Goal: Find specific page/section: Find specific page/section

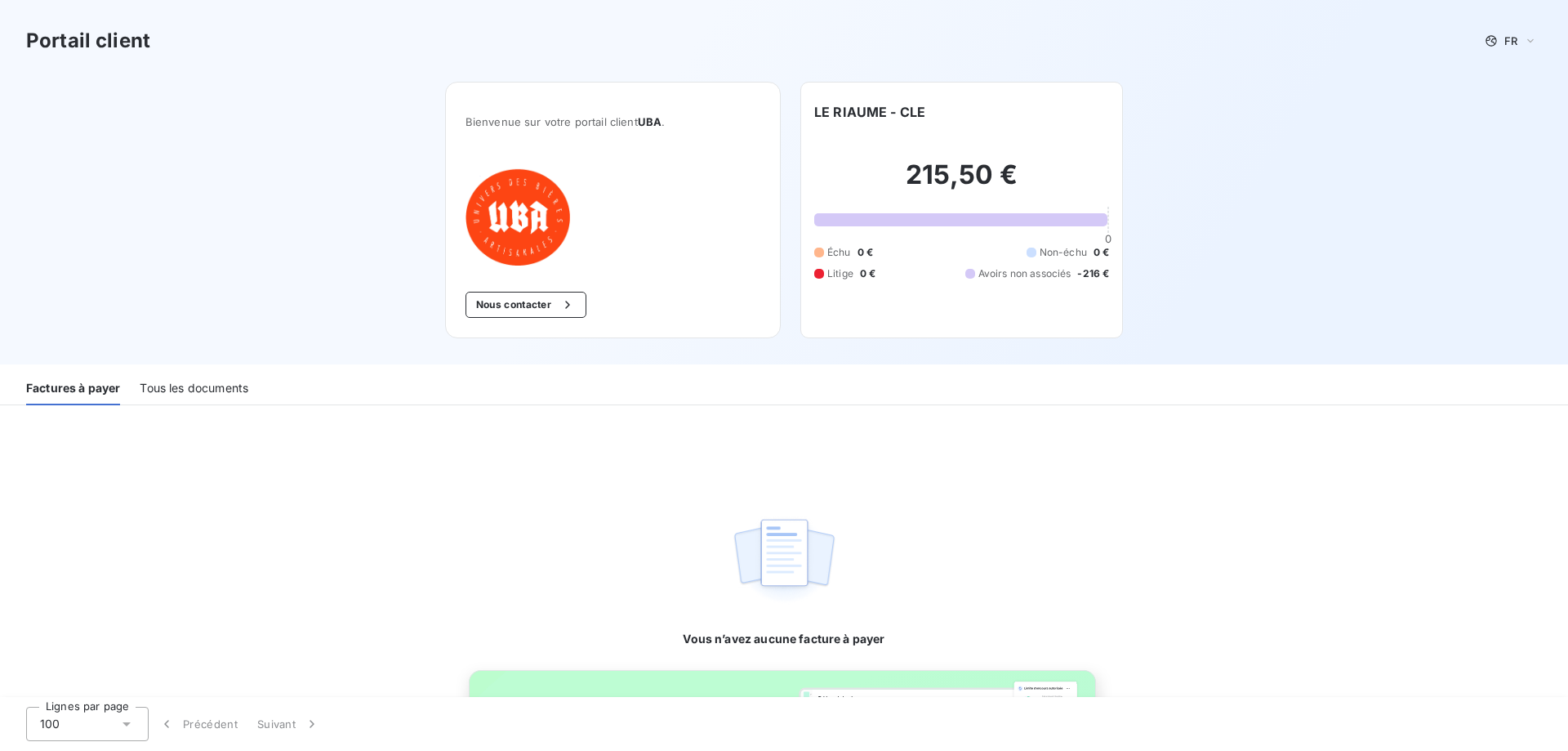
click at [206, 393] on div "Tous les documents" at bounding box center [194, 387] width 109 height 34
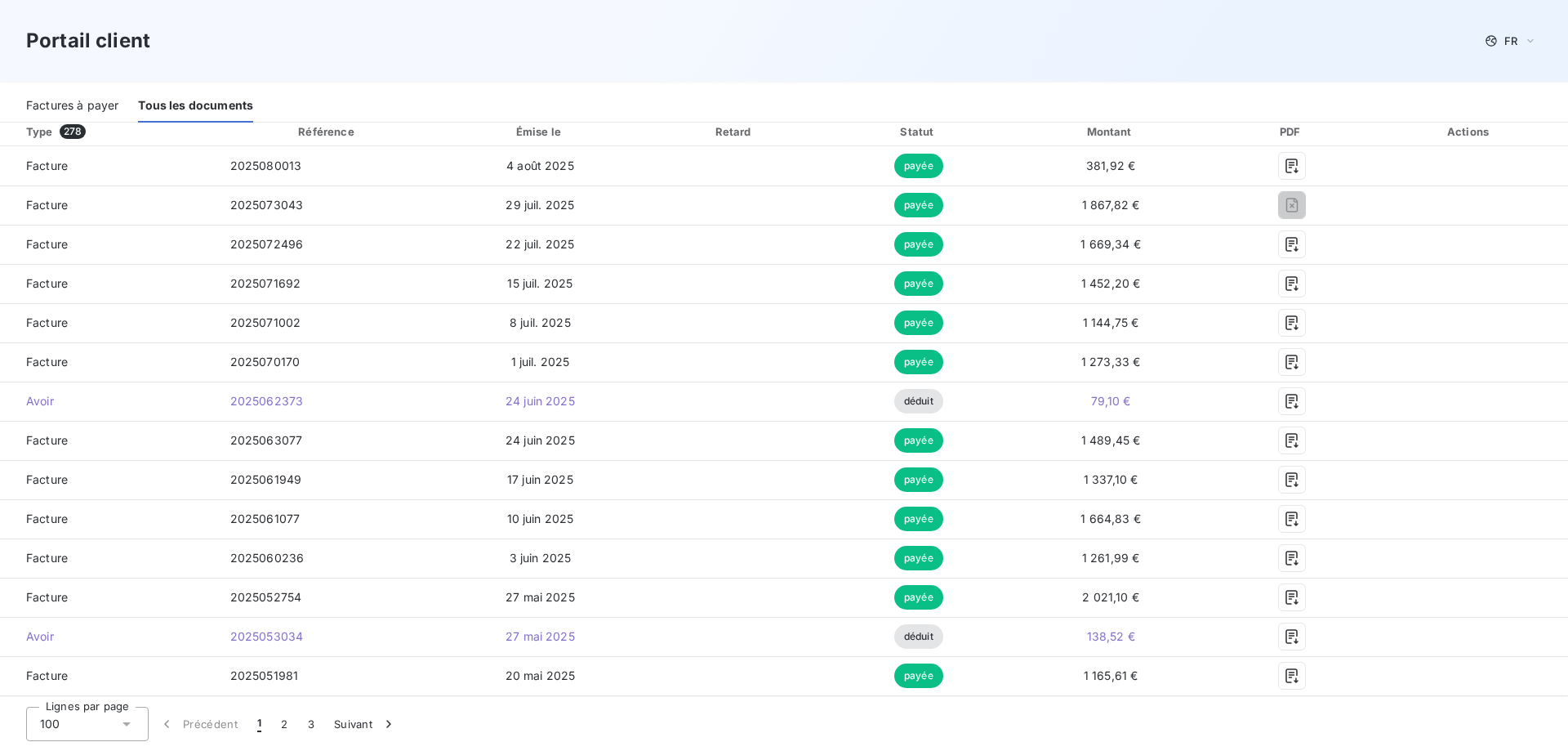
scroll to position [293, 0]
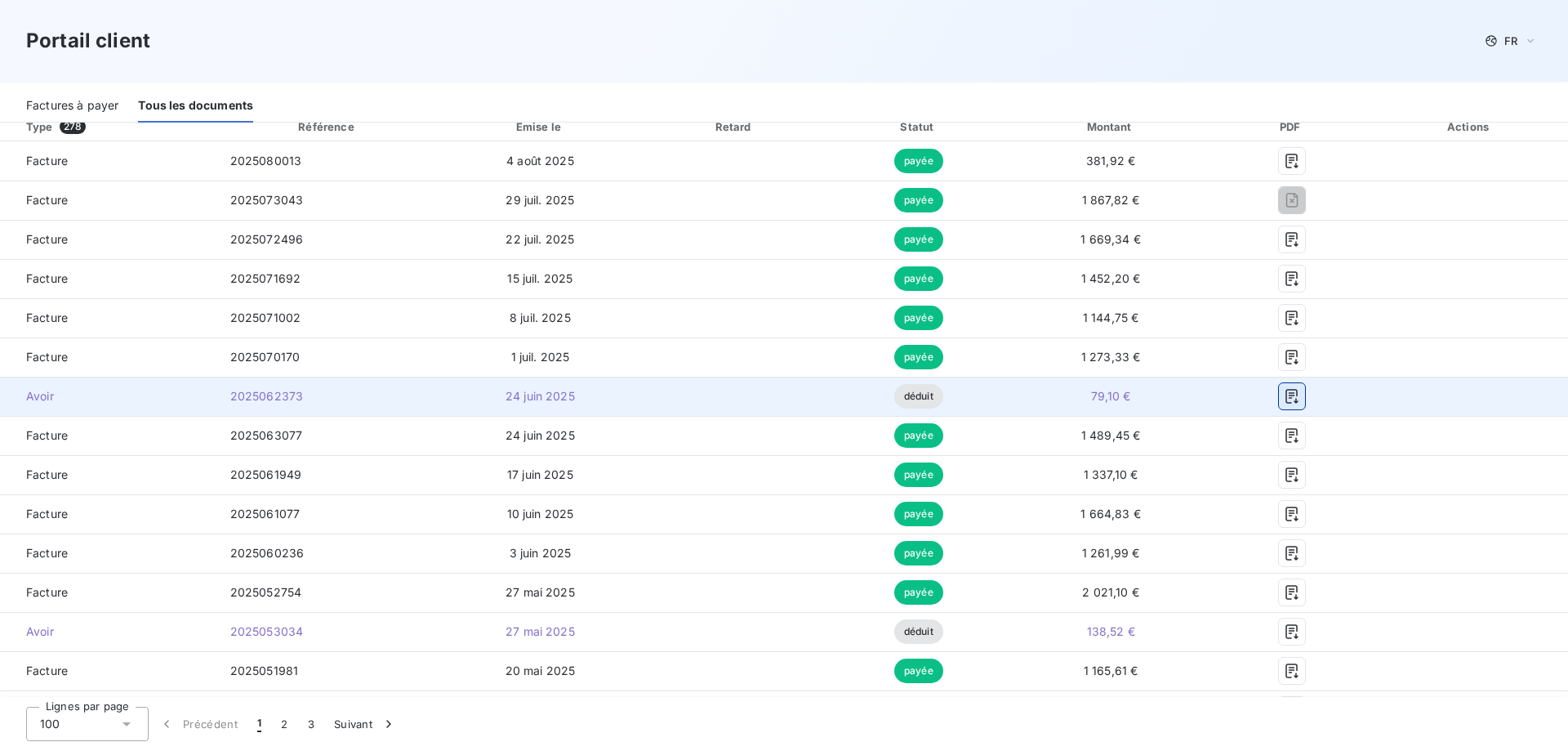
click at [1284, 397] on icon "button" at bounding box center [1292, 397] width 16 height 16
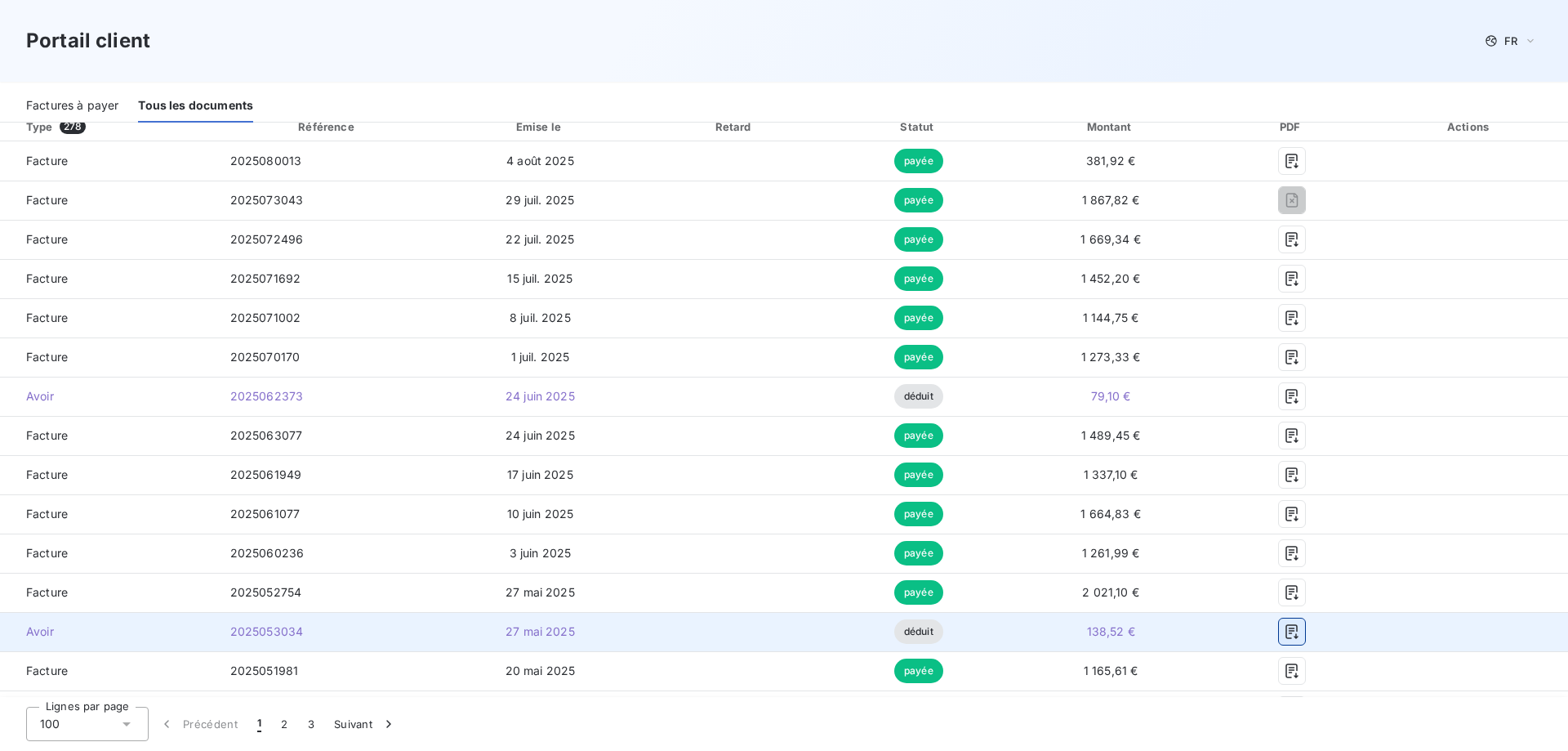
click at [1288, 629] on icon "button" at bounding box center [1292, 631] width 16 height 16
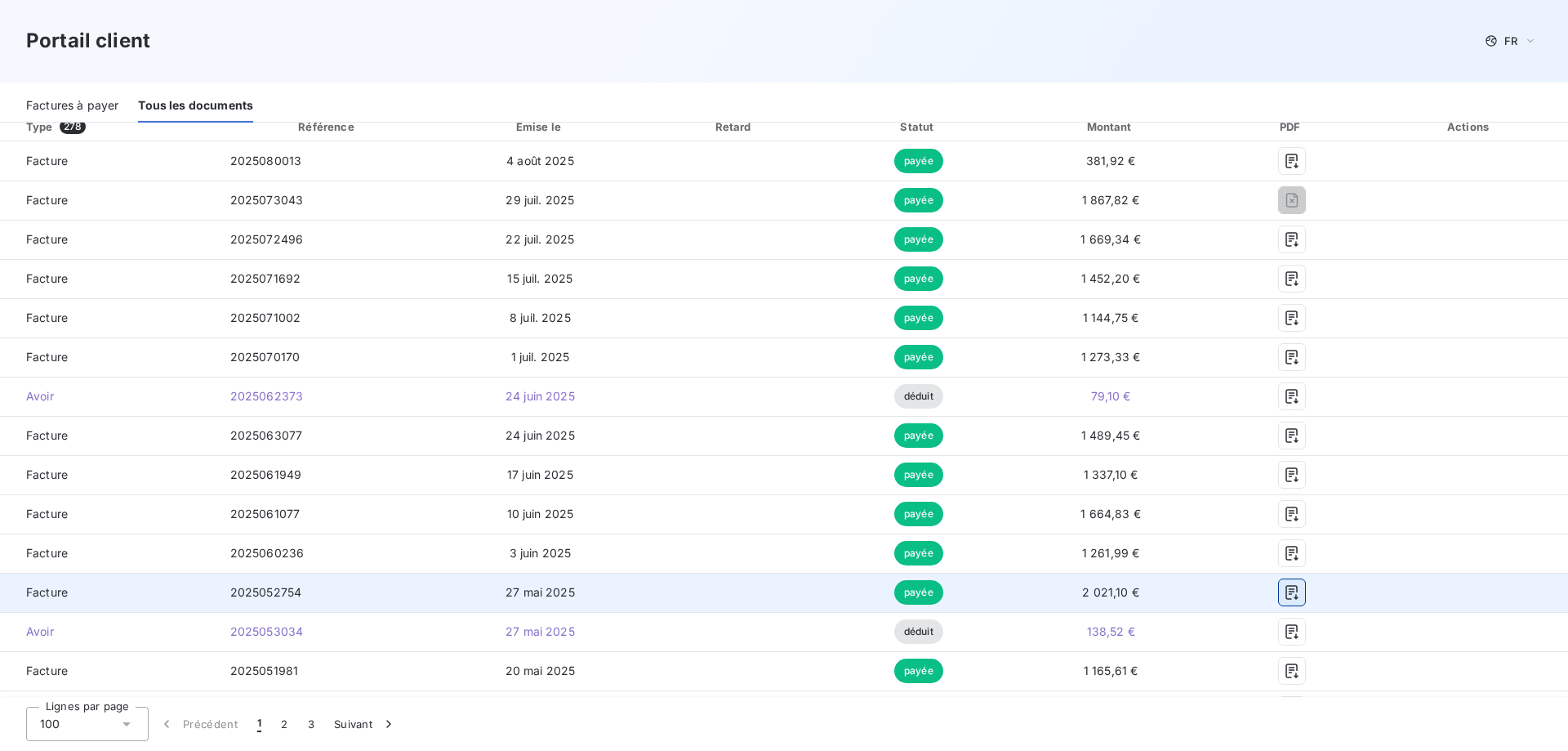
click at [1286, 599] on icon "button" at bounding box center [1291, 593] width 12 height 15
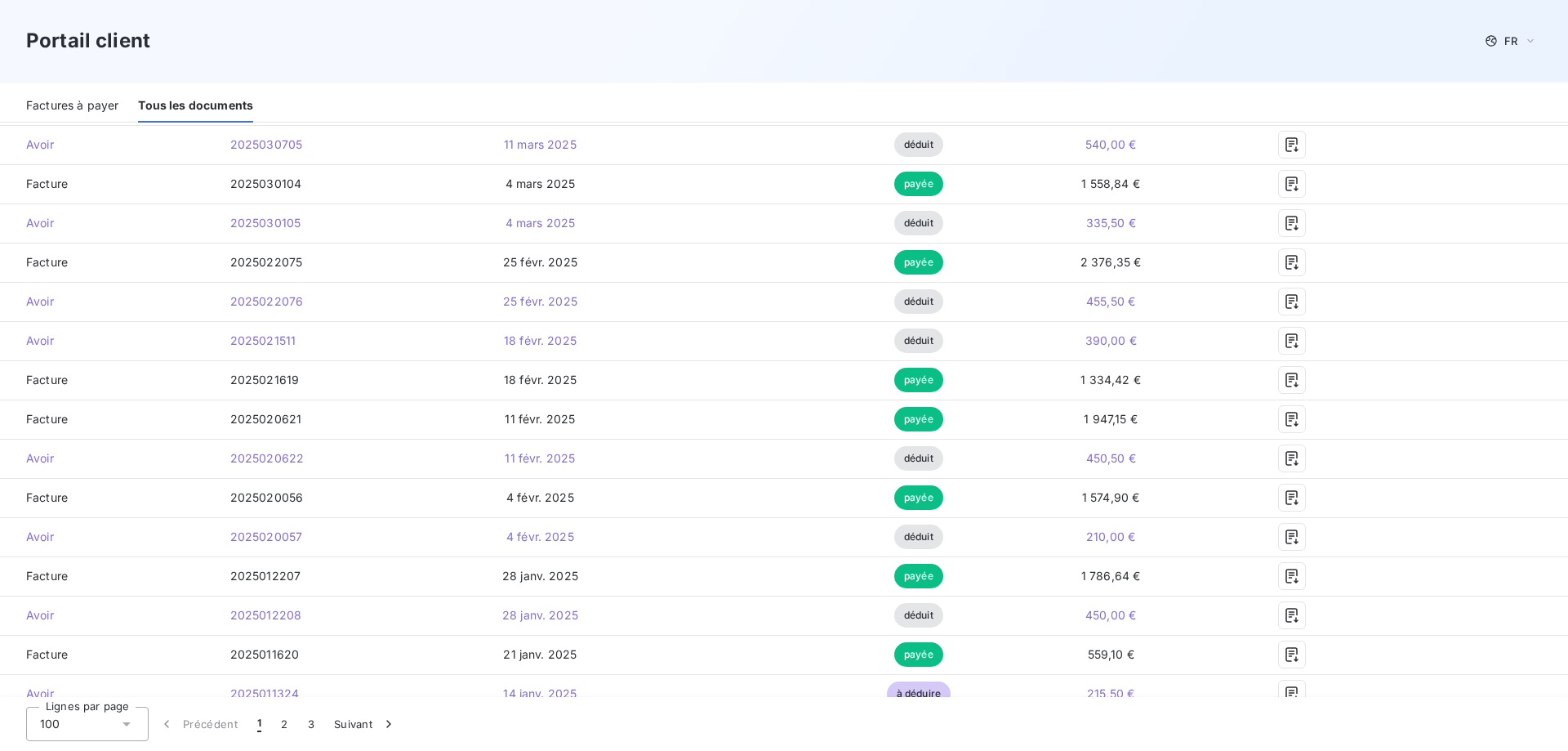
scroll to position [1536, 0]
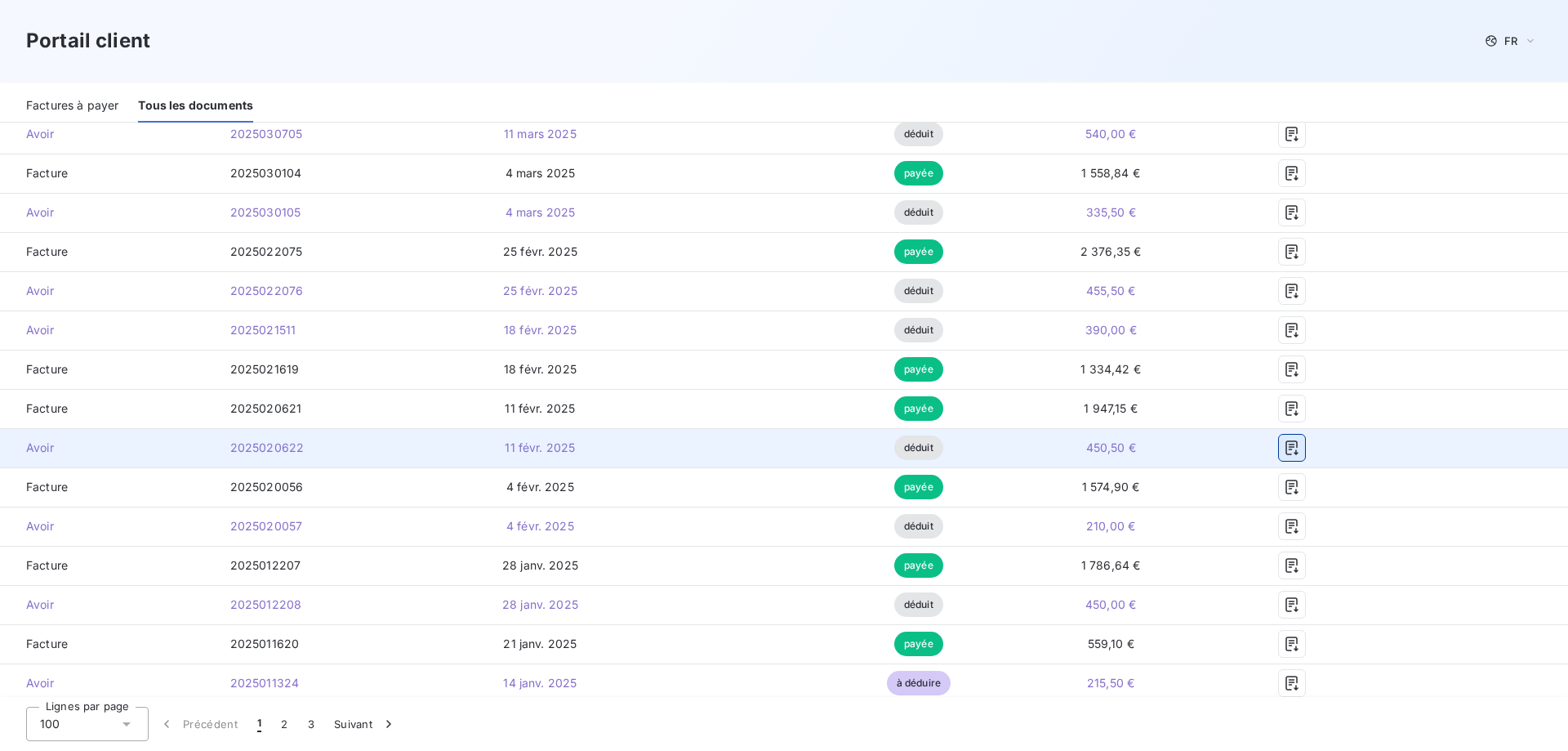
click at [1284, 452] on icon "button" at bounding box center [1292, 448] width 16 height 16
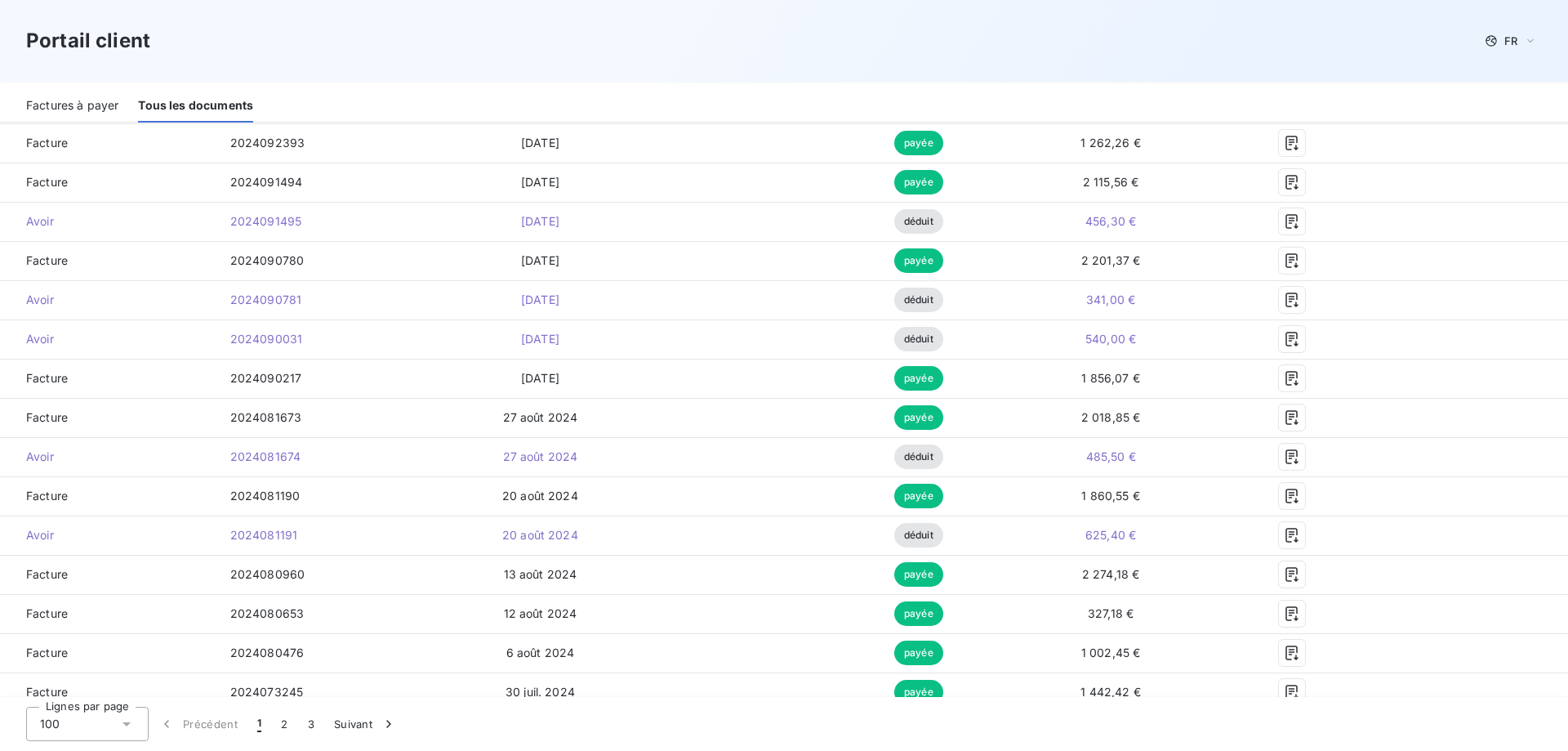
scroll to position [3175, 0]
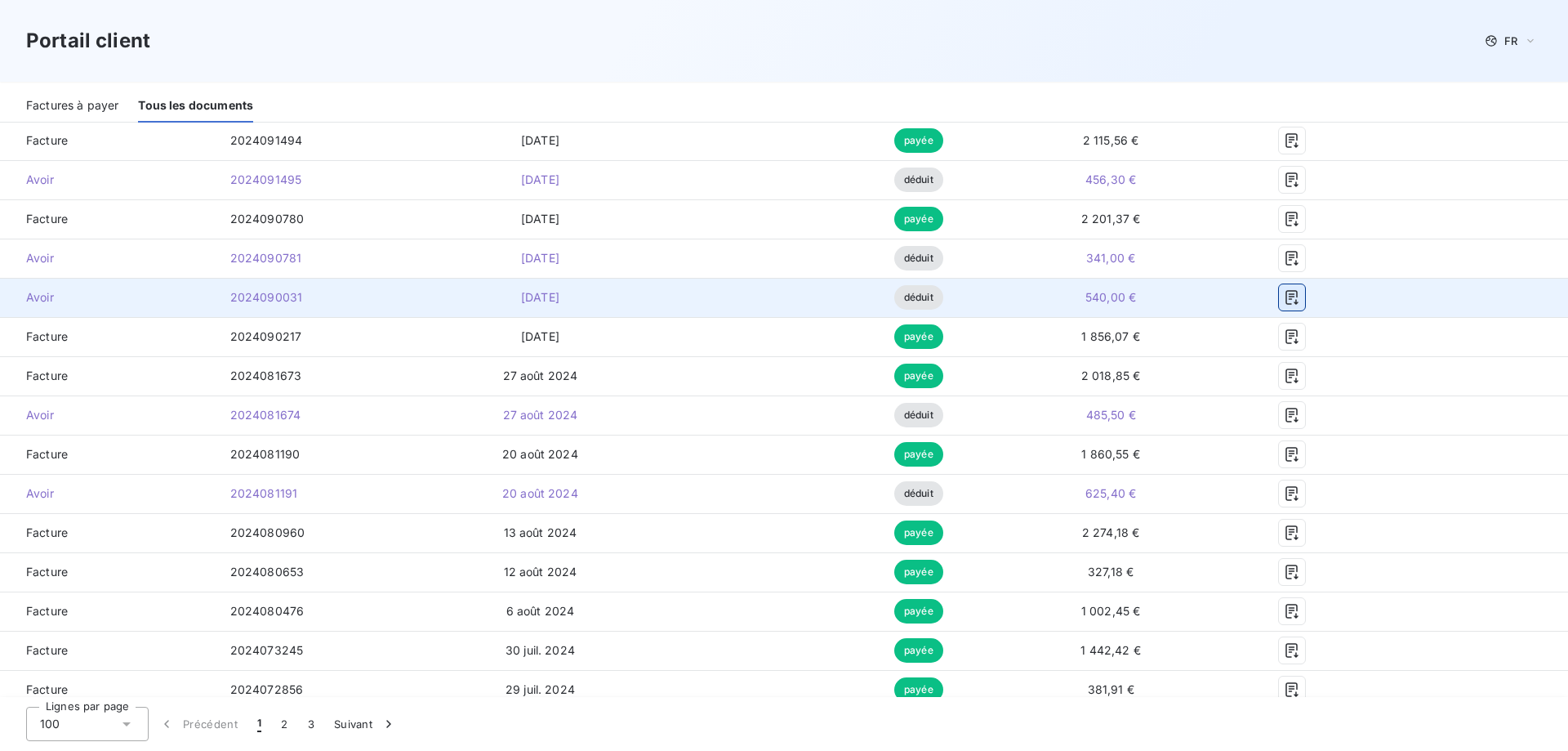
click at [1284, 290] on icon "button" at bounding box center [1292, 298] width 16 height 16
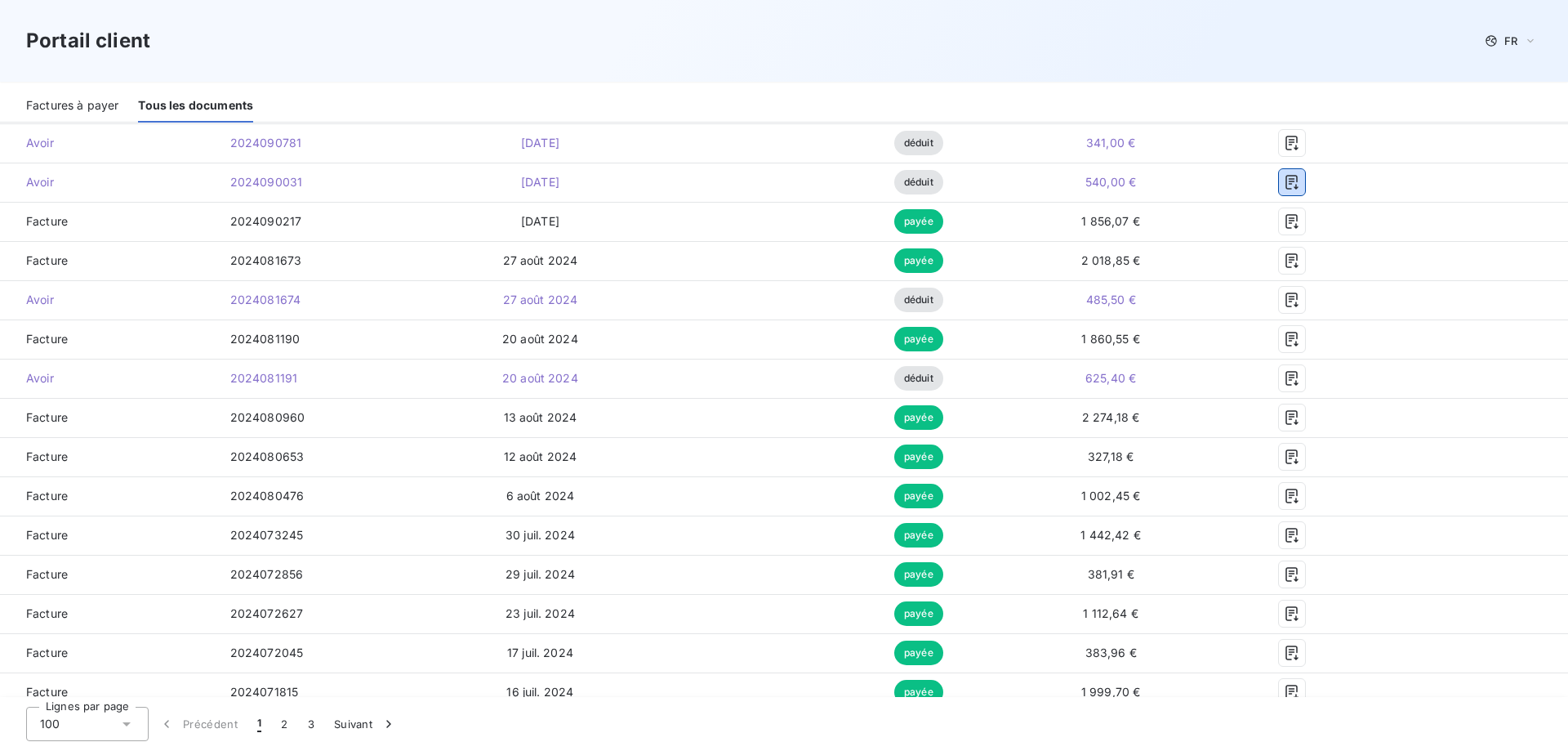
scroll to position [3296, 0]
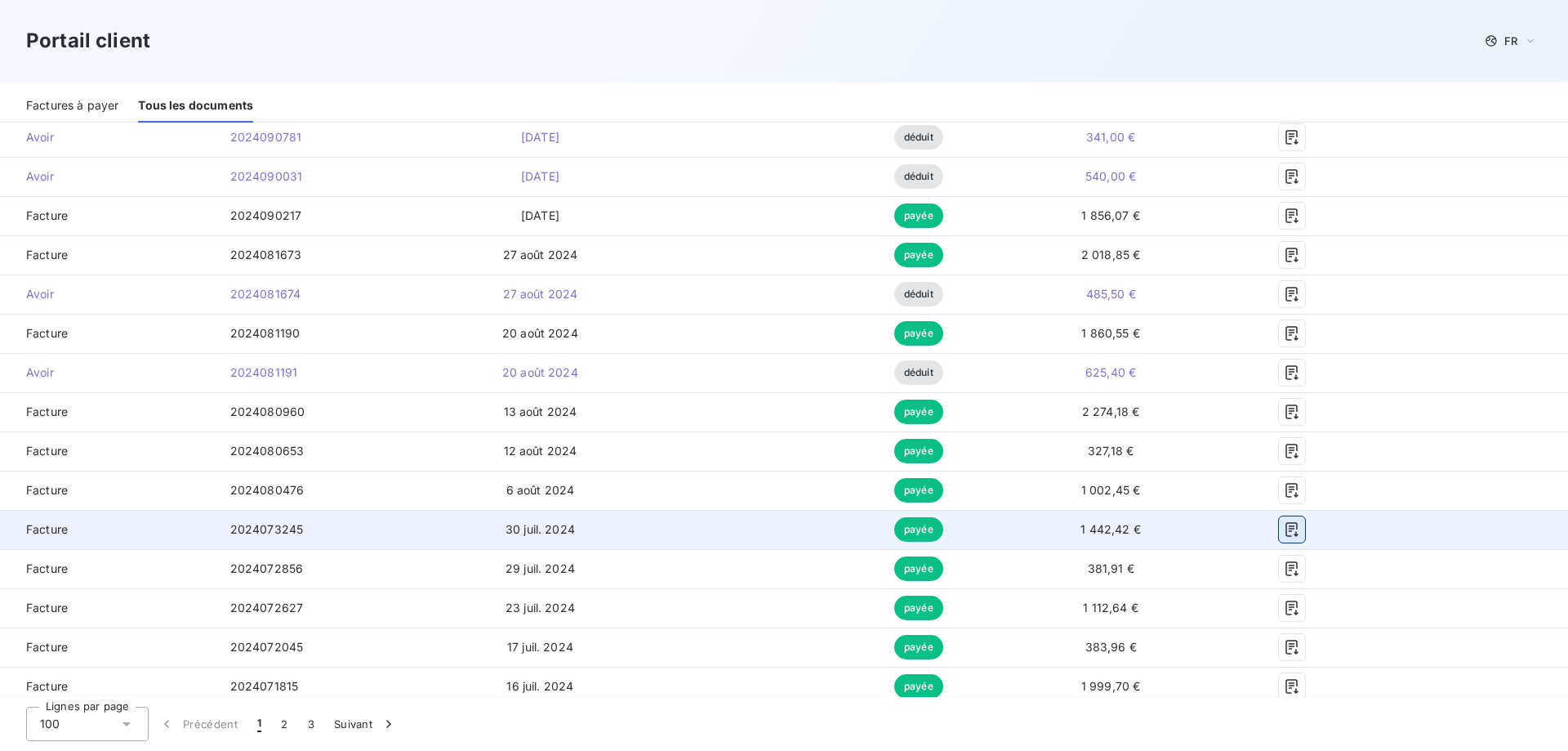
click at [1284, 537] on icon "button" at bounding box center [1292, 529] width 16 height 16
